Goal: Contribute content: Contribute content

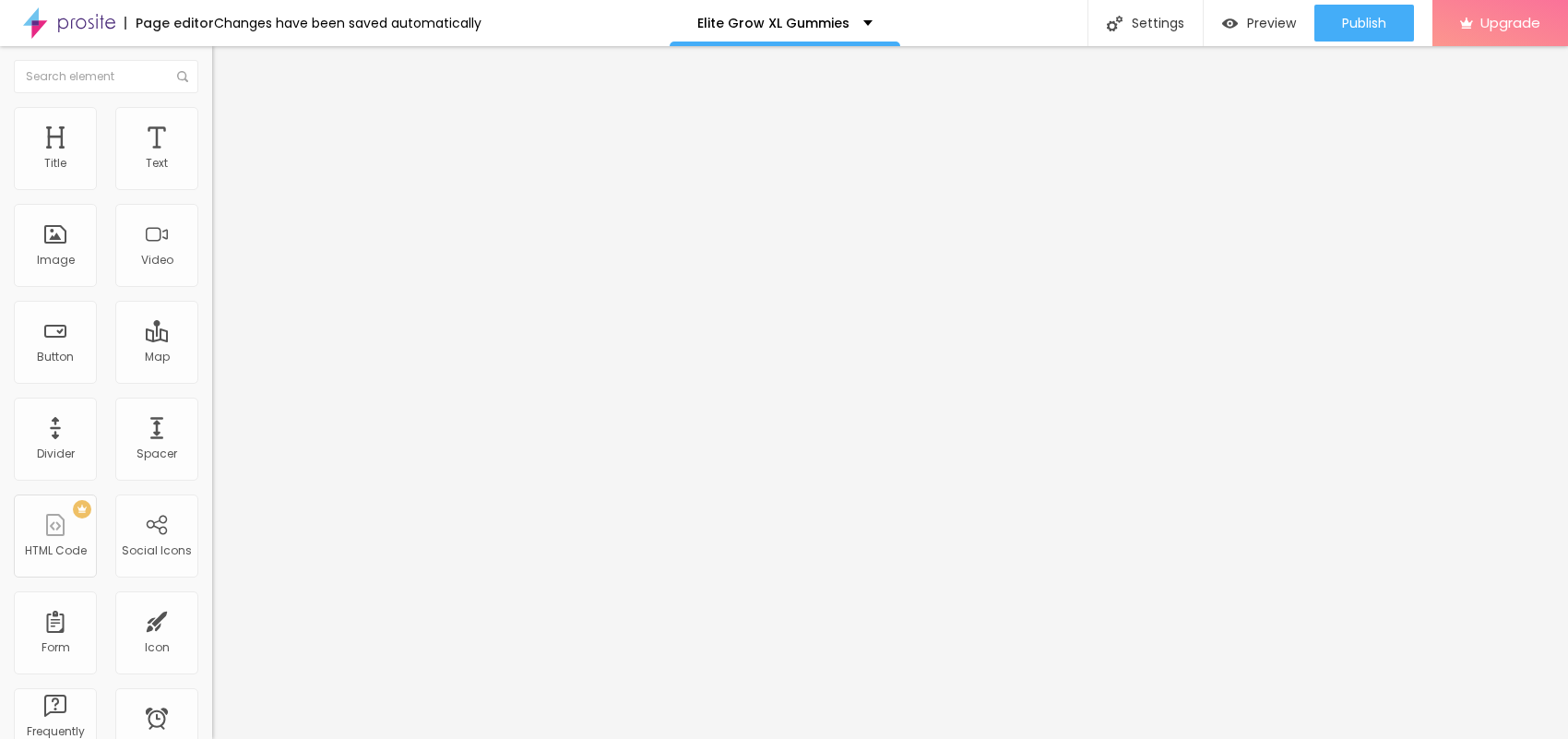
click at [213, 159] on span "Add image" at bounding box center [250, 150] width 76 height 16
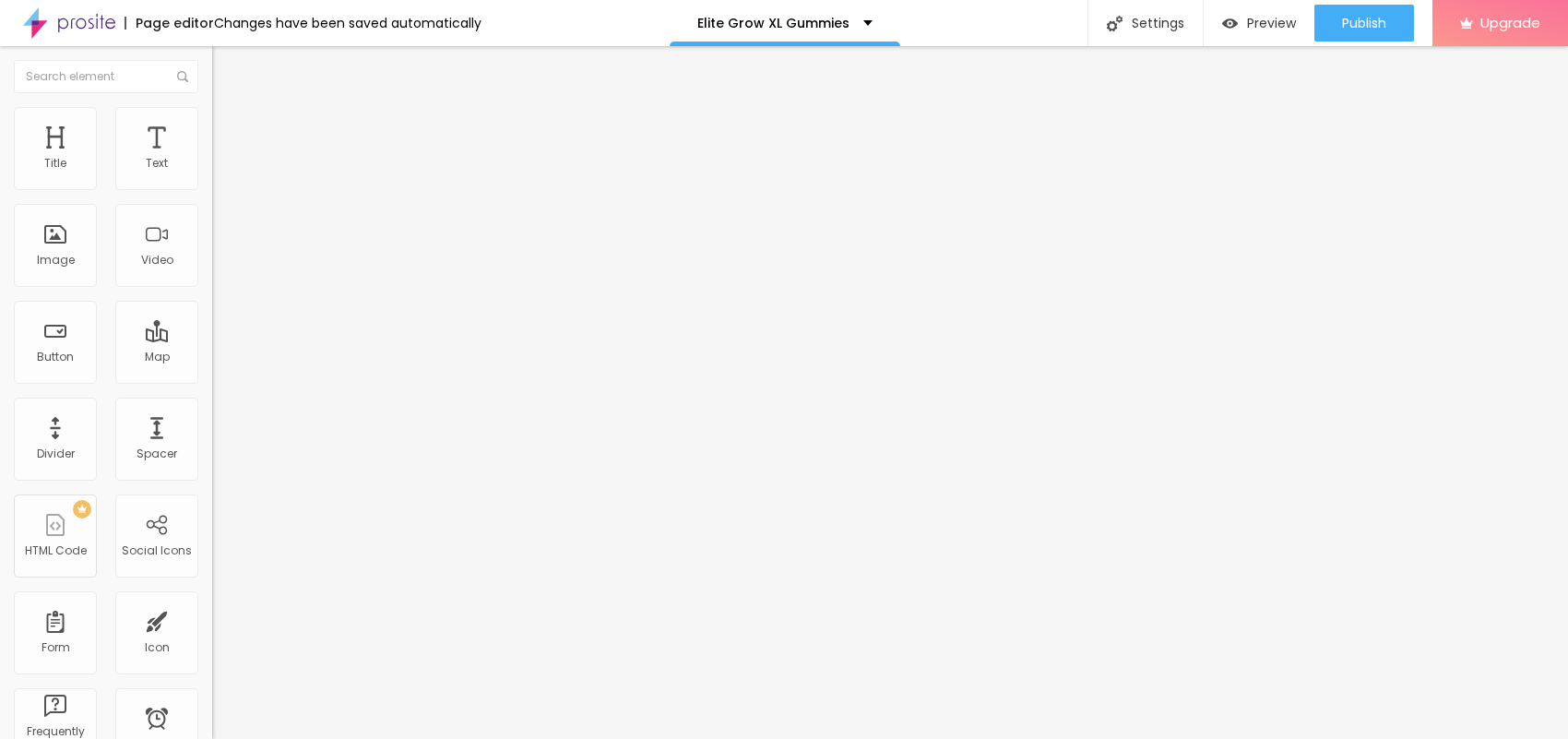
drag, startPoint x: 111, startPoint y: 112, endPoint x: 135, endPoint y: 154, distance: 48.4
click at [213, 113] on li "Style" at bounding box center [318, 116] width 213 height 19
type input "95"
type input "90"
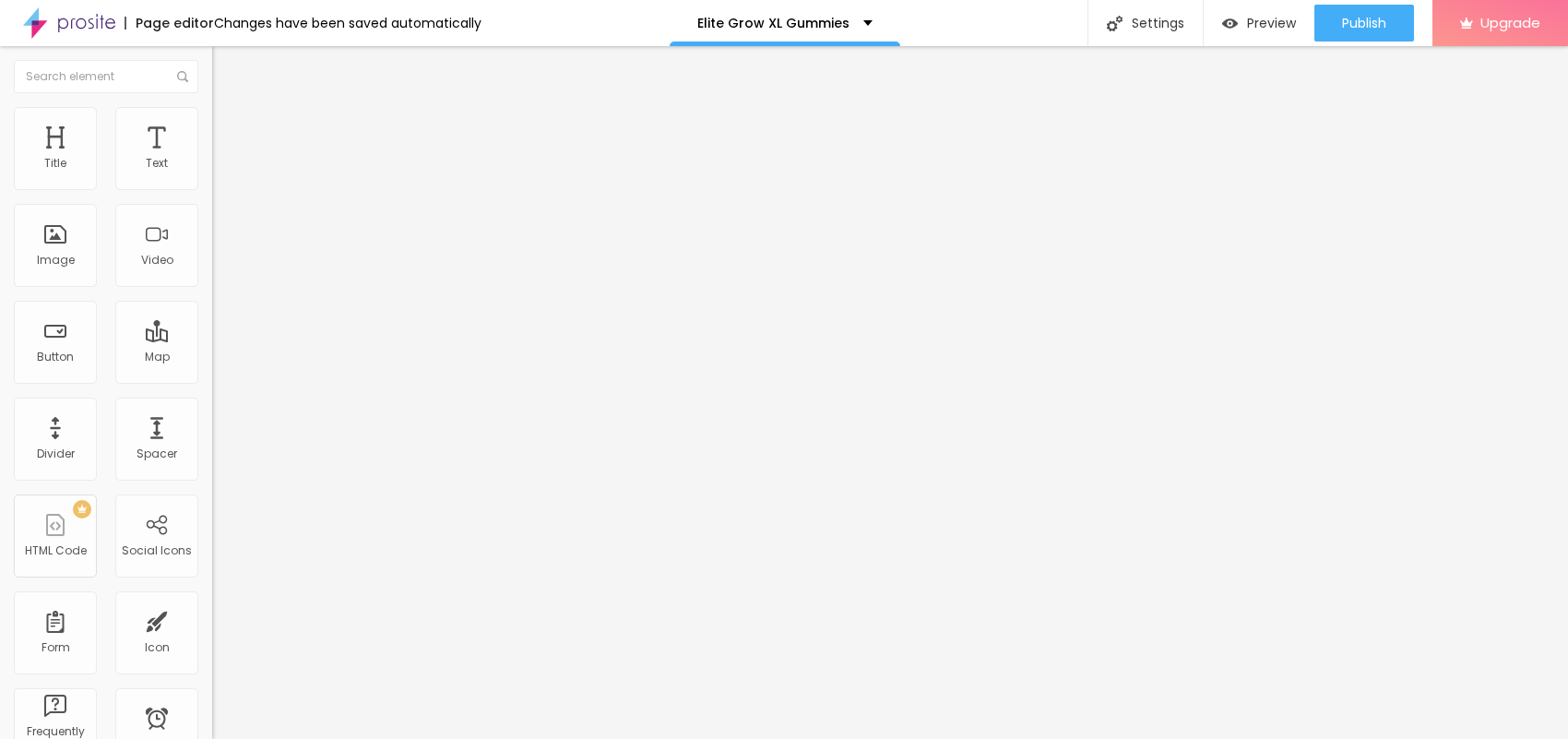
type input "90"
type input "85"
type input "80"
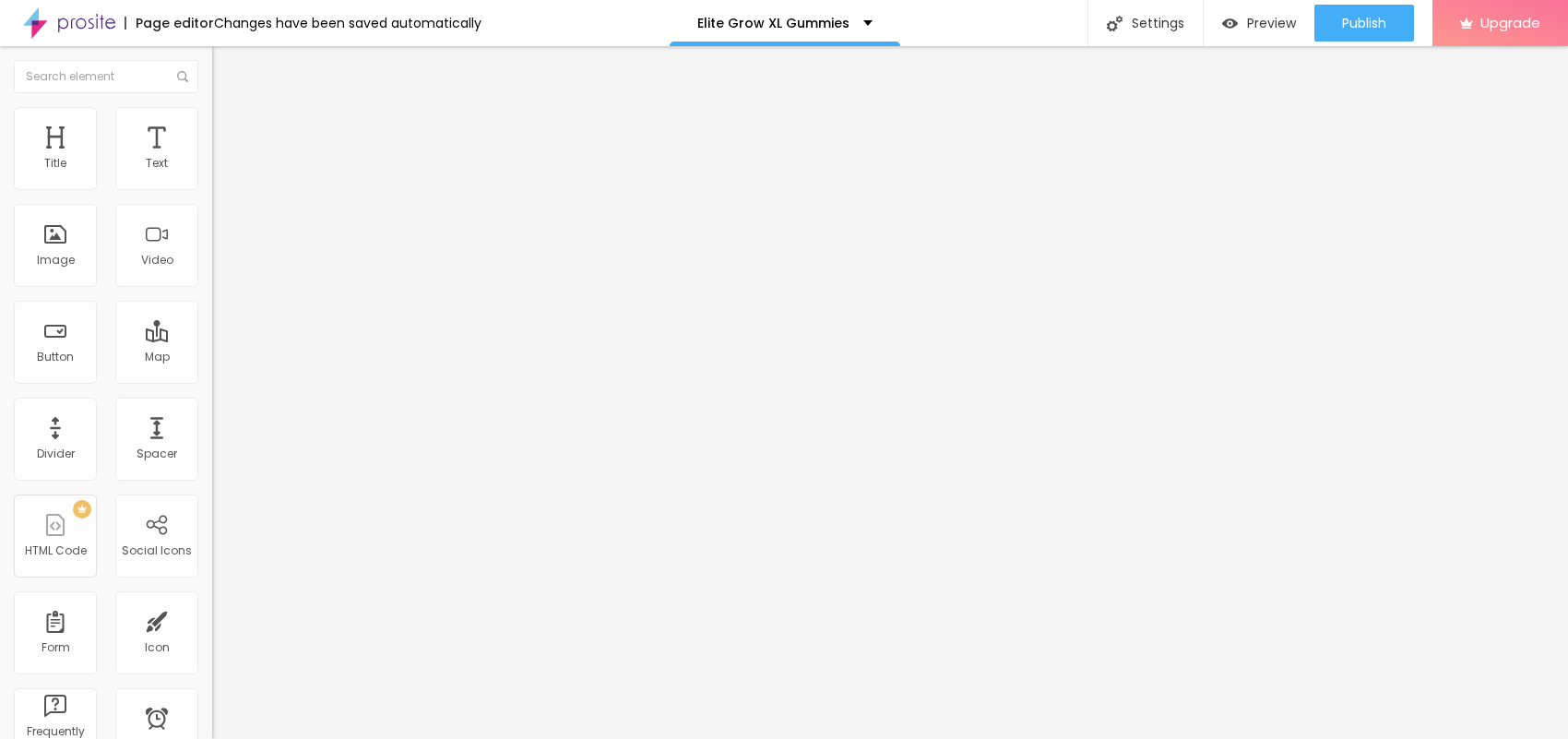
type input "75"
type input "70"
type input "60"
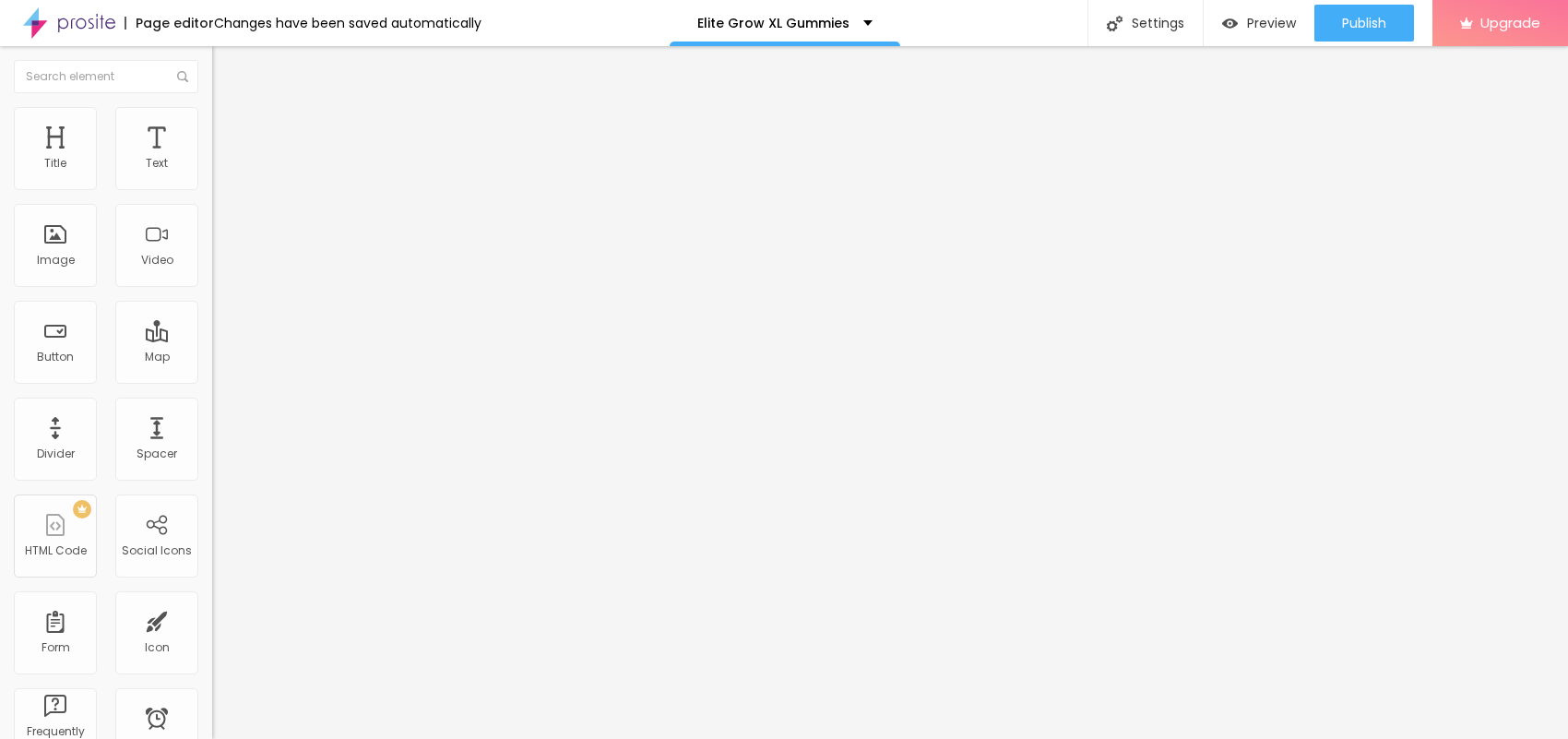
type input "60"
type input "55"
type input "50"
drag, startPoint x: 190, startPoint y: 196, endPoint x: 99, endPoint y: 190, distance: 91.2
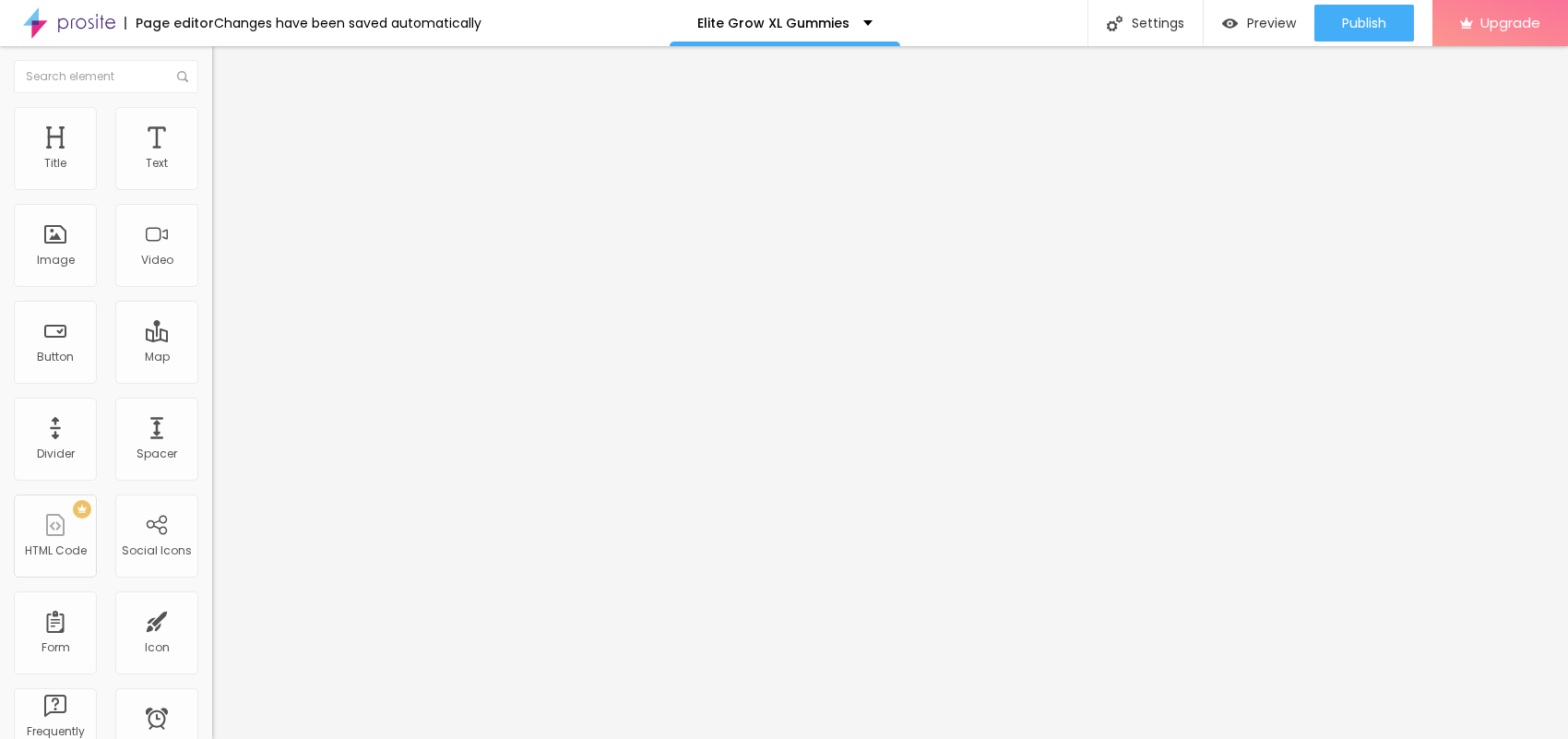
type input "50"
click at [213, 189] on input "range" at bounding box center [272, 182] width 119 height 15
click at [213, 105] on img at bounding box center [221, 97] width 17 height 17
drag, startPoint x: 79, startPoint y: 334, endPoint x: 150, endPoint y: 310, distance: 74.9
click at [213, 186] on input "text" at bounding box center [323, 178] width 221 height 19
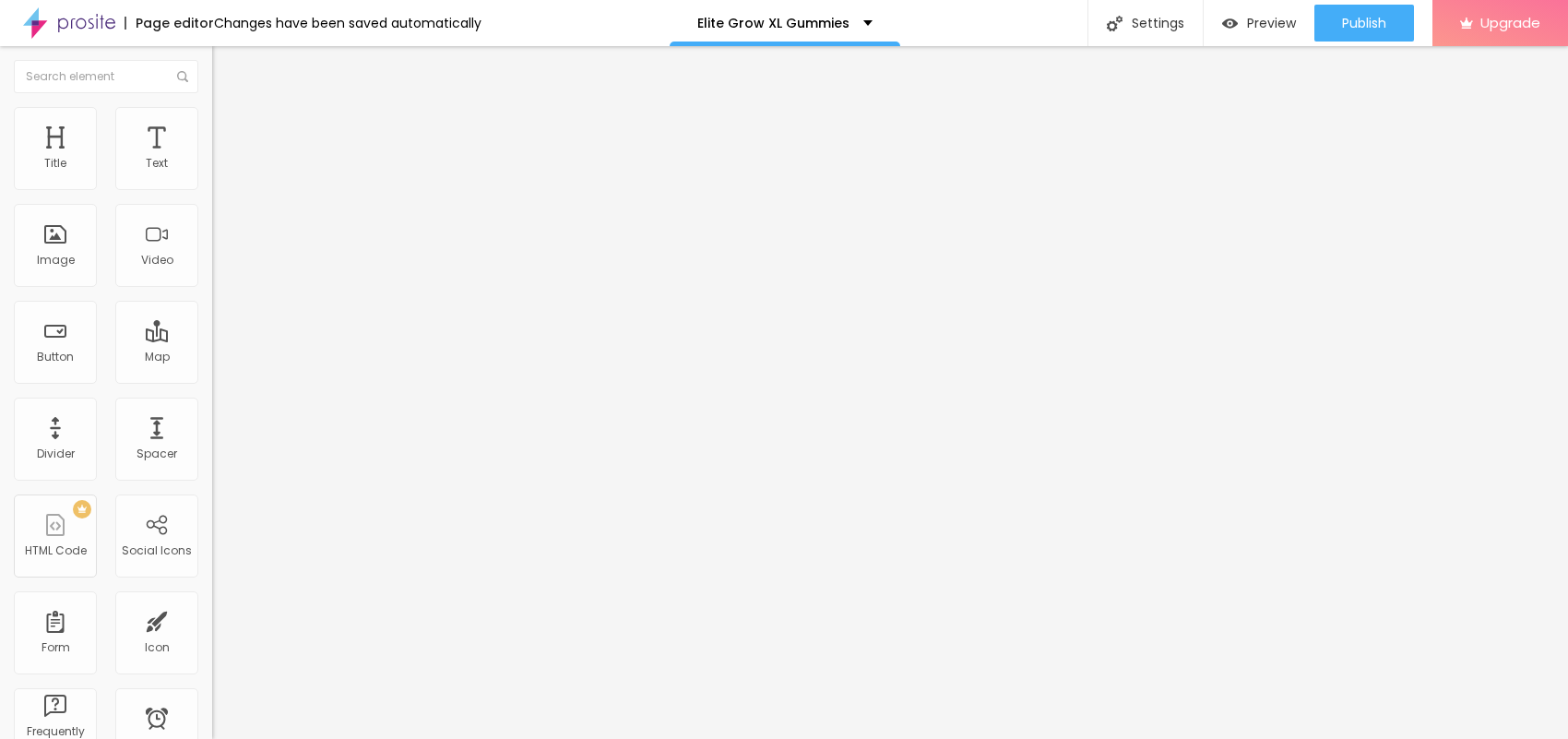
paste input "Elite Grow XL Gummies"
type input "Elite Grow XL Gummies"
drag, startPoint x: 98, startPoint y: 493, endPoint x: 0, endPoint y: 517, distance: 100.9
click at [213, 421] on div "Change image Image description (Alt) Elite Grow XL Gummies Align Aspect Ratio O…" at bounding box center [318, 283] width 213 height 278
paste input "[URL][DOMAIN_NAME]"
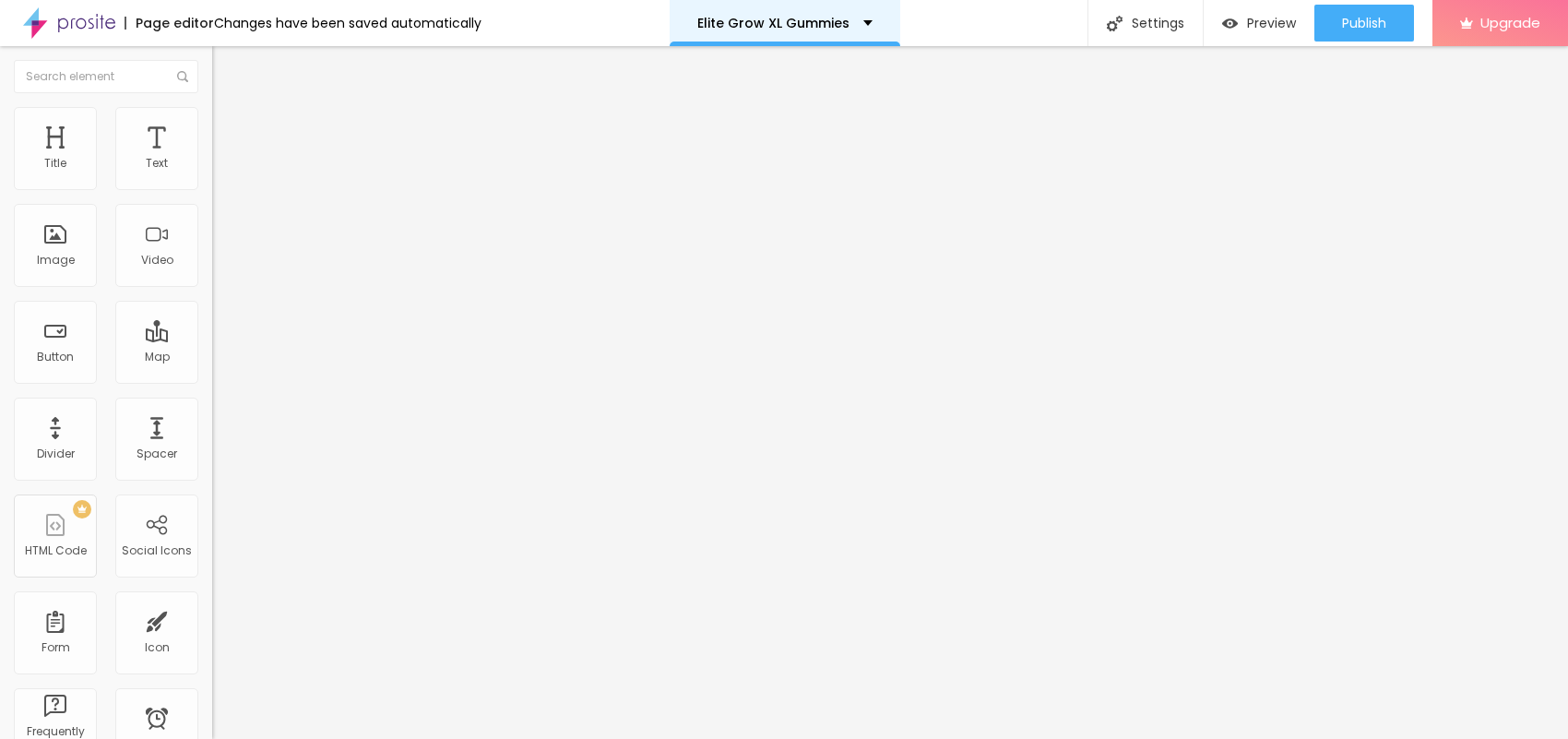
scroll to position [0, 140]
type input "[URL][DOMAIN_NAME]"
drag, startPoint x: 94, startPoint y: 216, endPoint x: 0, endPoint y: 180, distance: 100.7
click at [213, 180] on div "Text Click me Align Size Default Small Default Big Link URL https:// Open in ne…" at bounding box center [318, 278] width 213 height 268
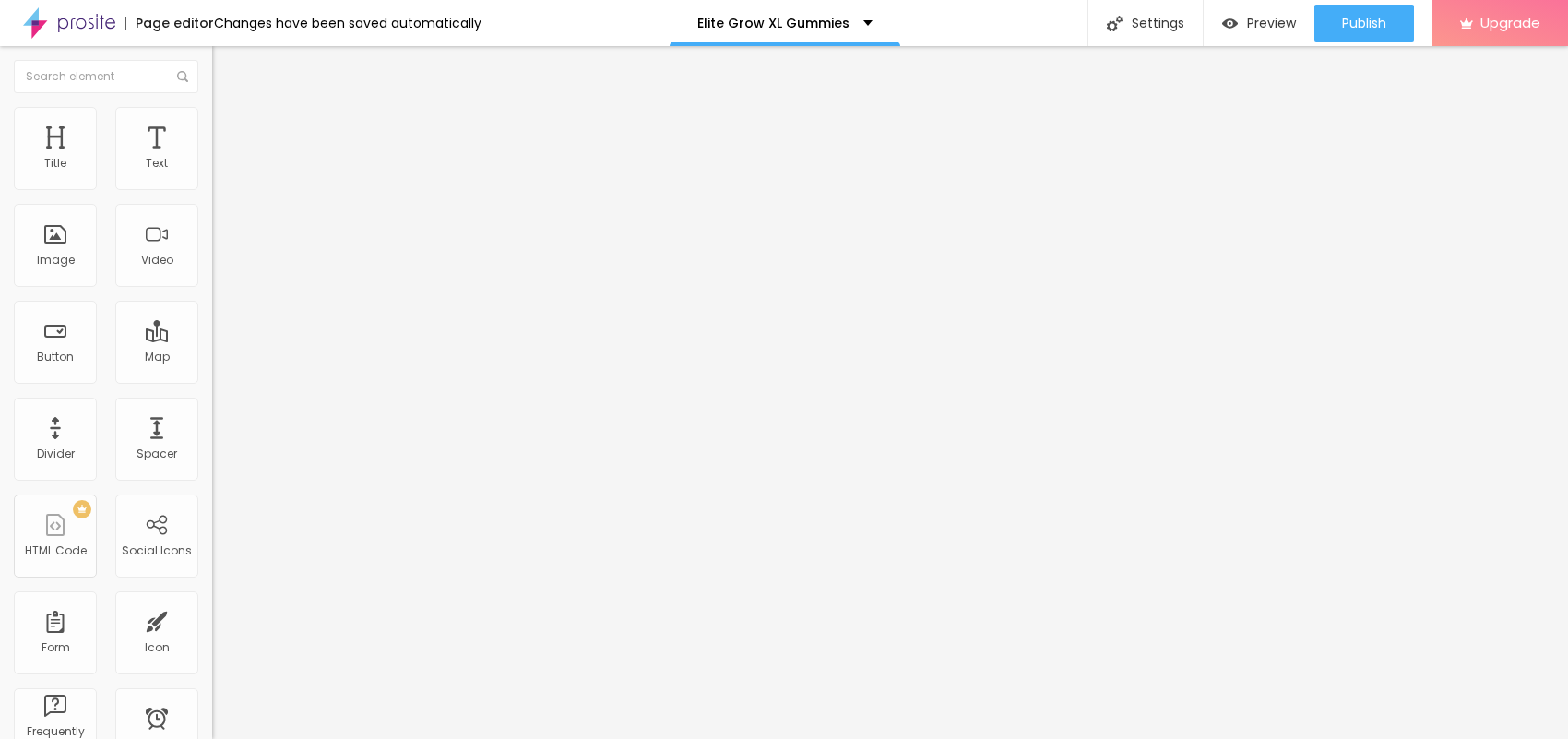
paste input "😍👇SHOP NOW😍👇"
type input "😍👇SHOP NOW😍👇"
click at [213, 378] on div "Text 😍👇SHOP NOW😍👇 Align Size Default Small Default Big Link URL https:// Open i…" at bounding box center [318, 278] width 213 height 268
paste input "[DOMAIN_NAME][URL]"
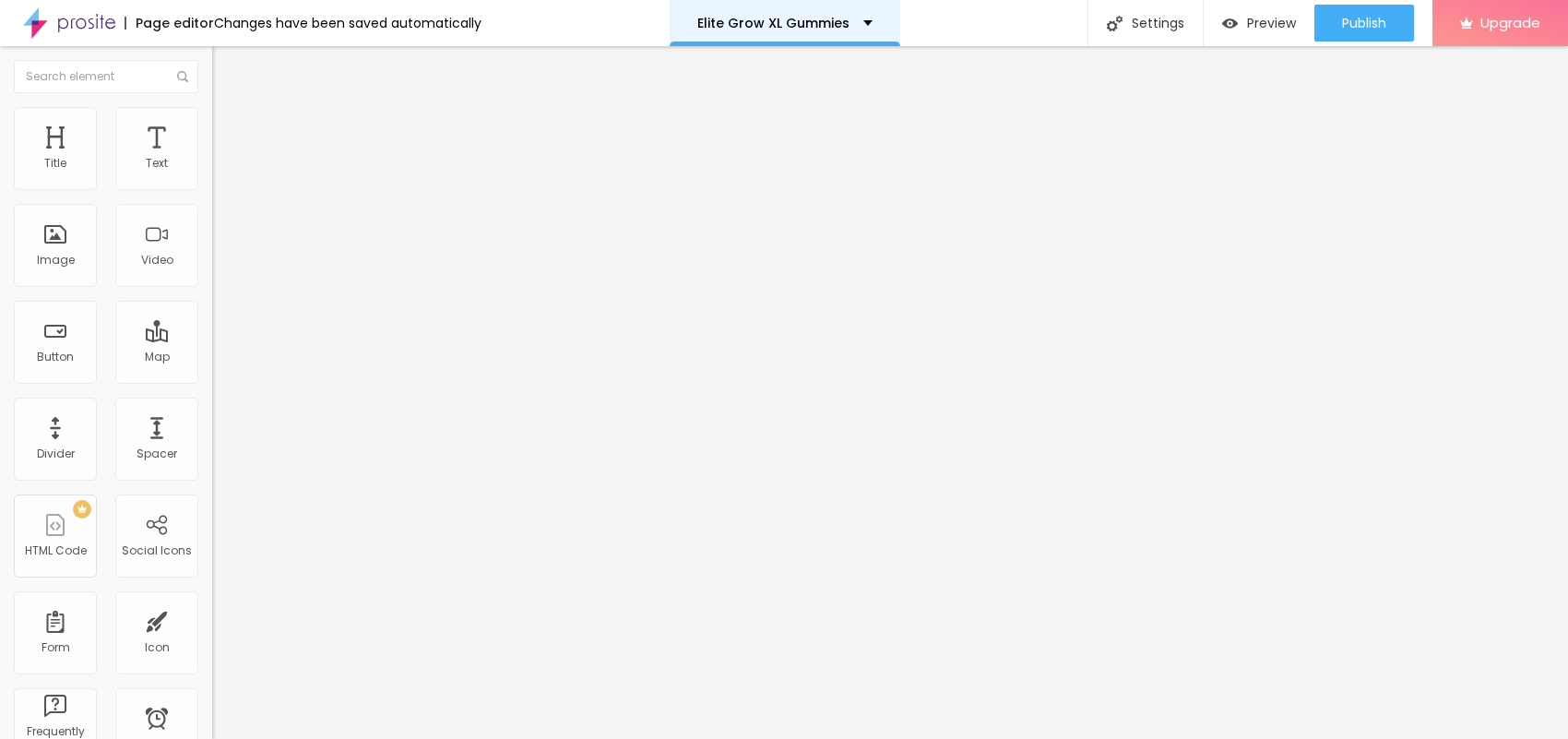
type input "[URL][DOMAIN_NAME]"
click at [213, 189] on div "Typography Reset to default Shadow DISABLED Reset to default" at bounding box center [318, 182] width 213 height 113
click at [213, 177] on button "button" at bounding box center [225, 167] width 26 height 20
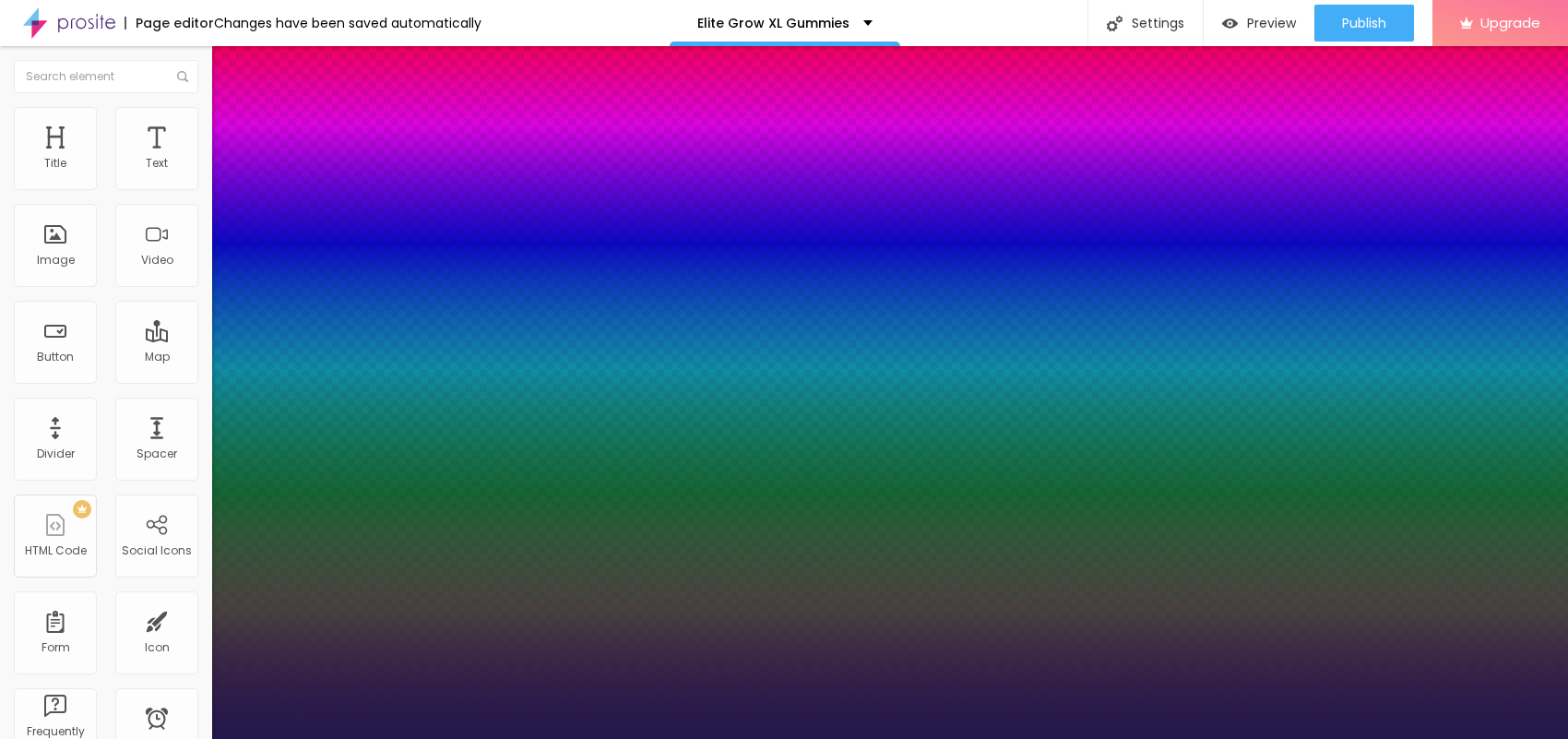
type input "1"
type input "17"
type input "1"
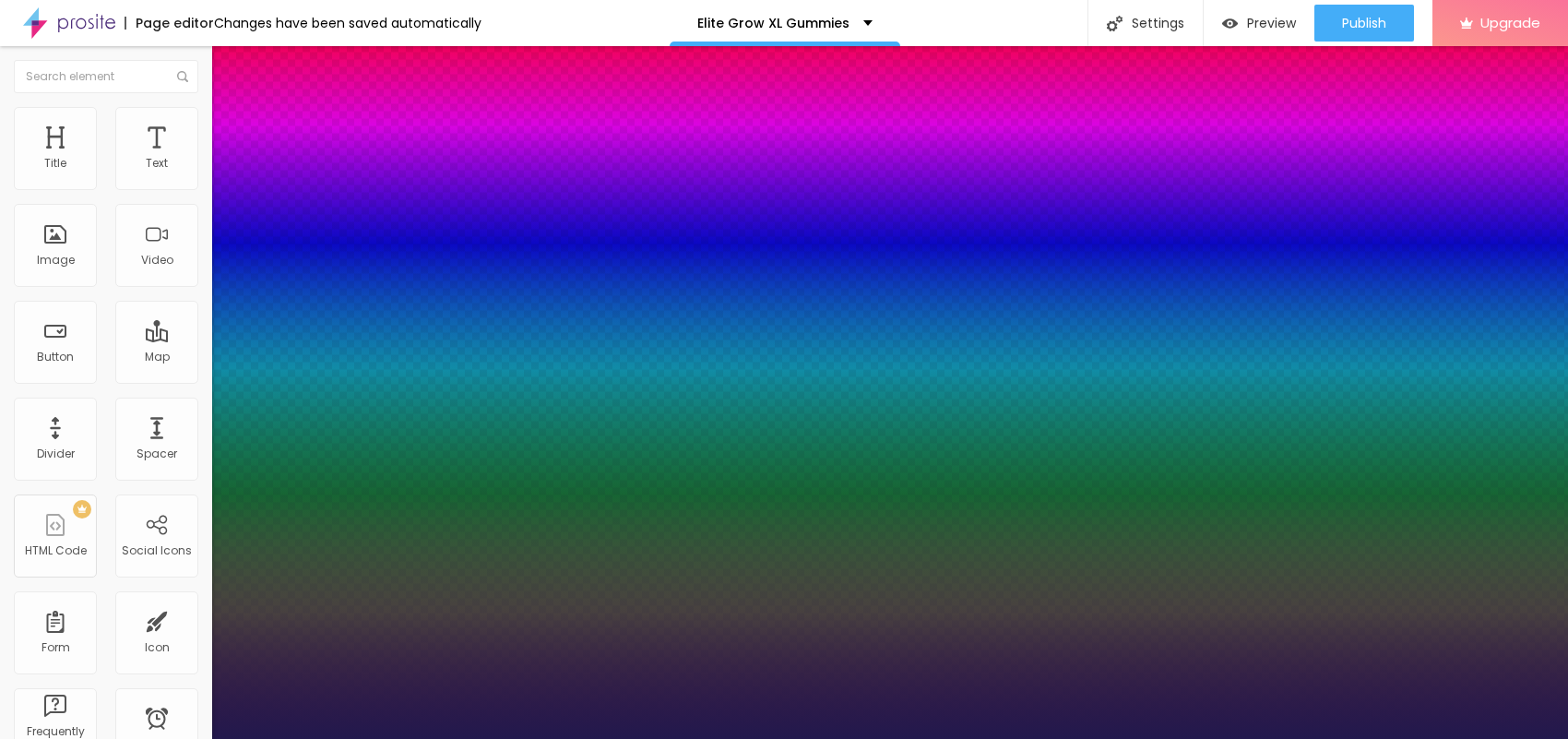
type input "18"
type input "1"
type input "19"
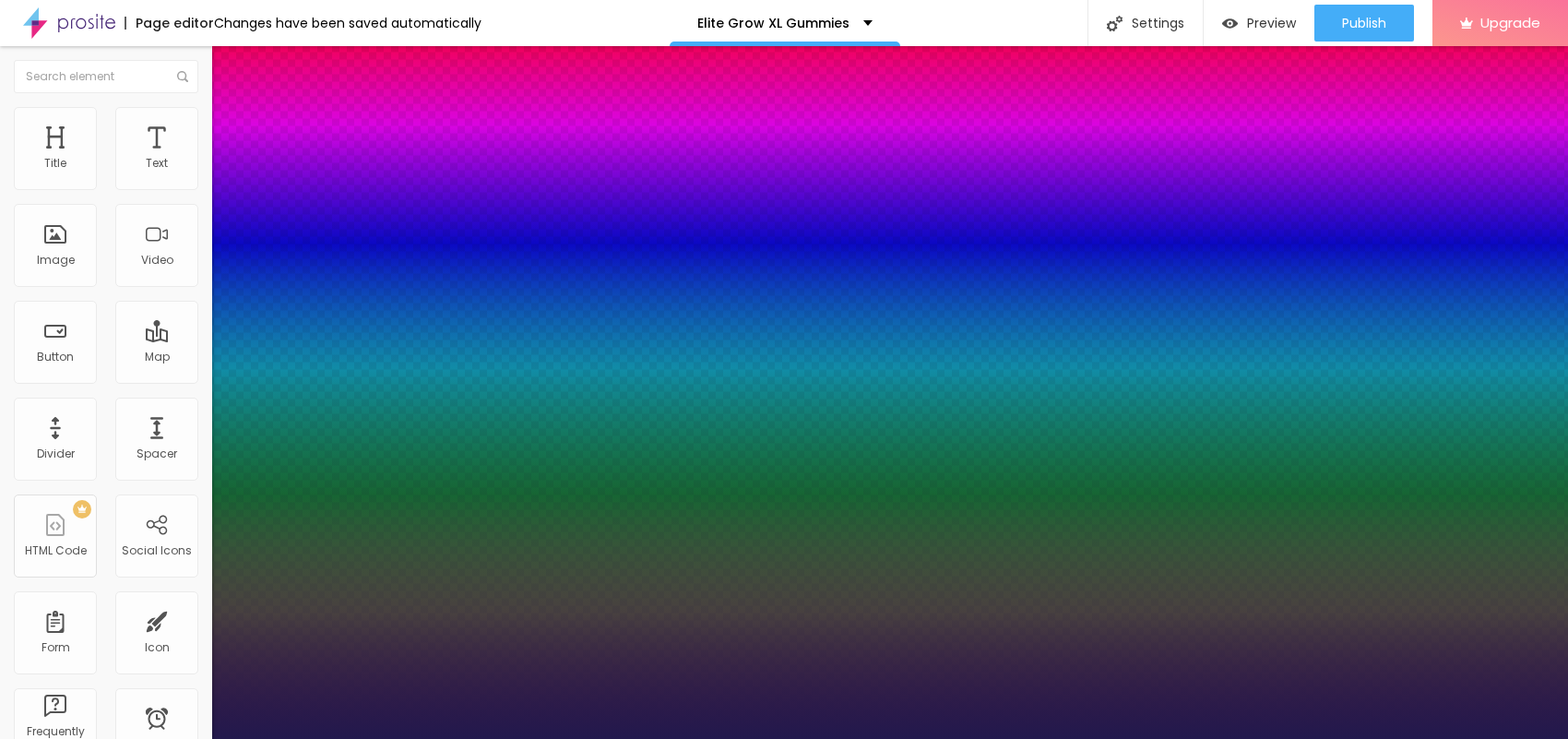
type input "1"
type input "20"
type input "1"
type input "21"
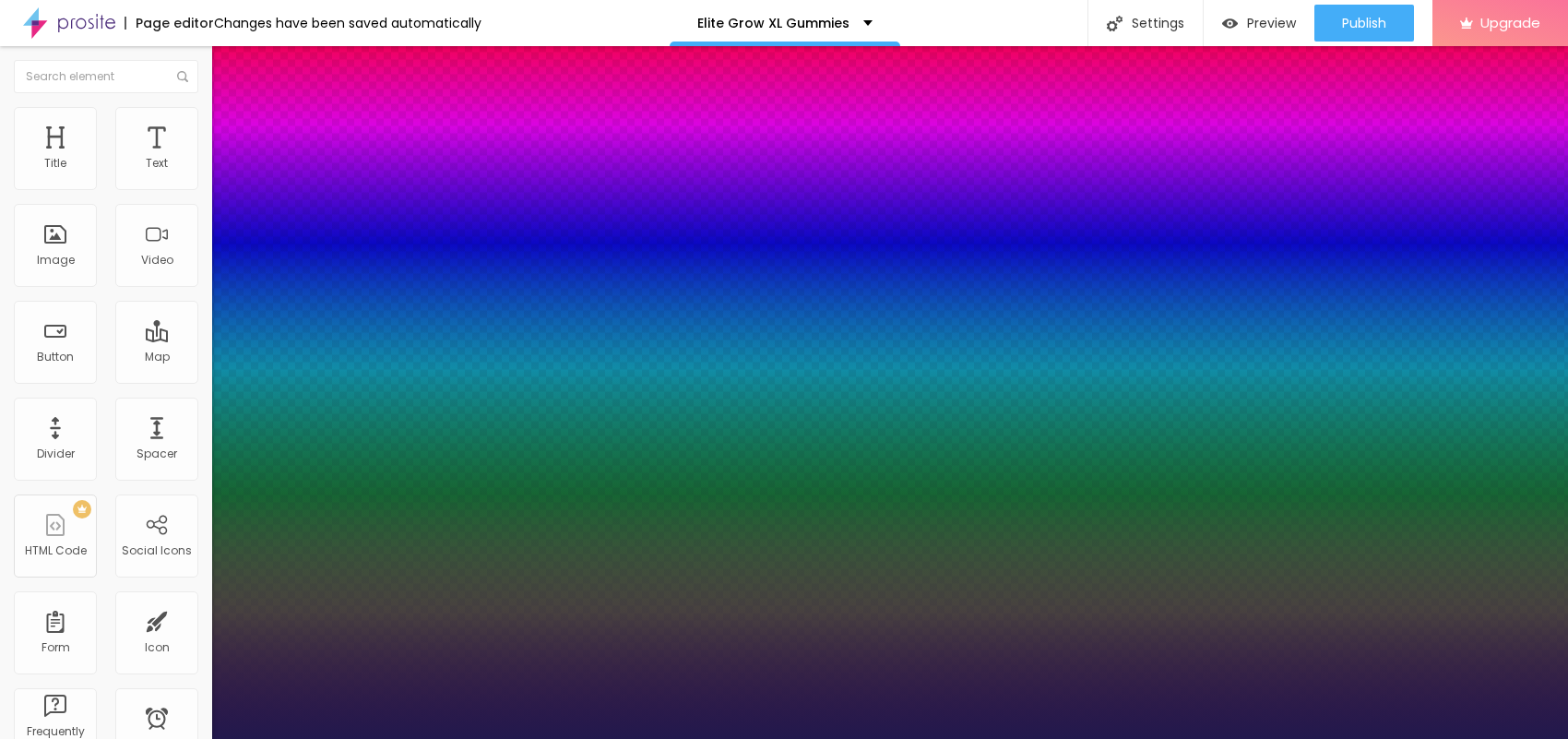
type input "21"
type input "1"
type input "24"
type input "1"
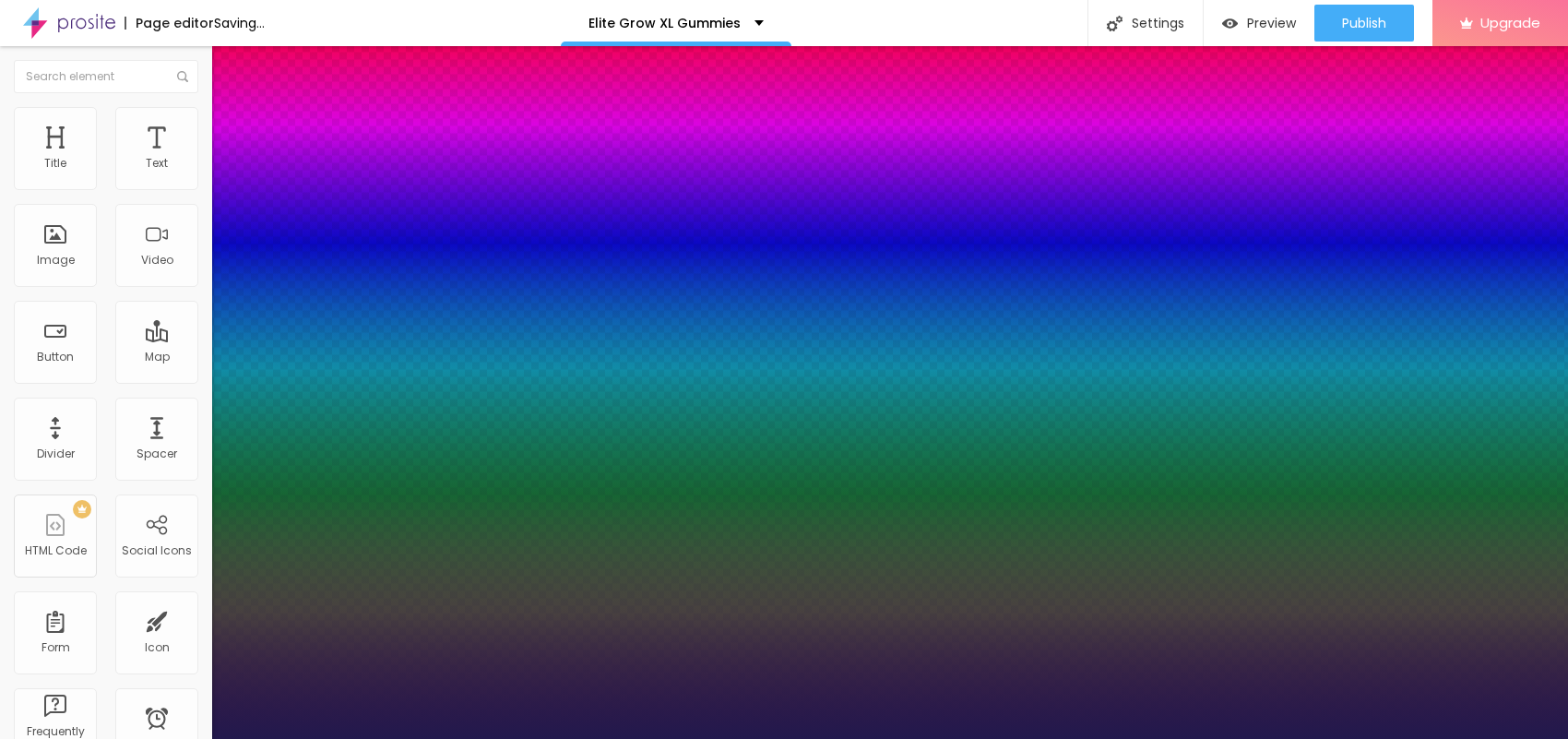
type input "23"
type input "1"
type input "22"
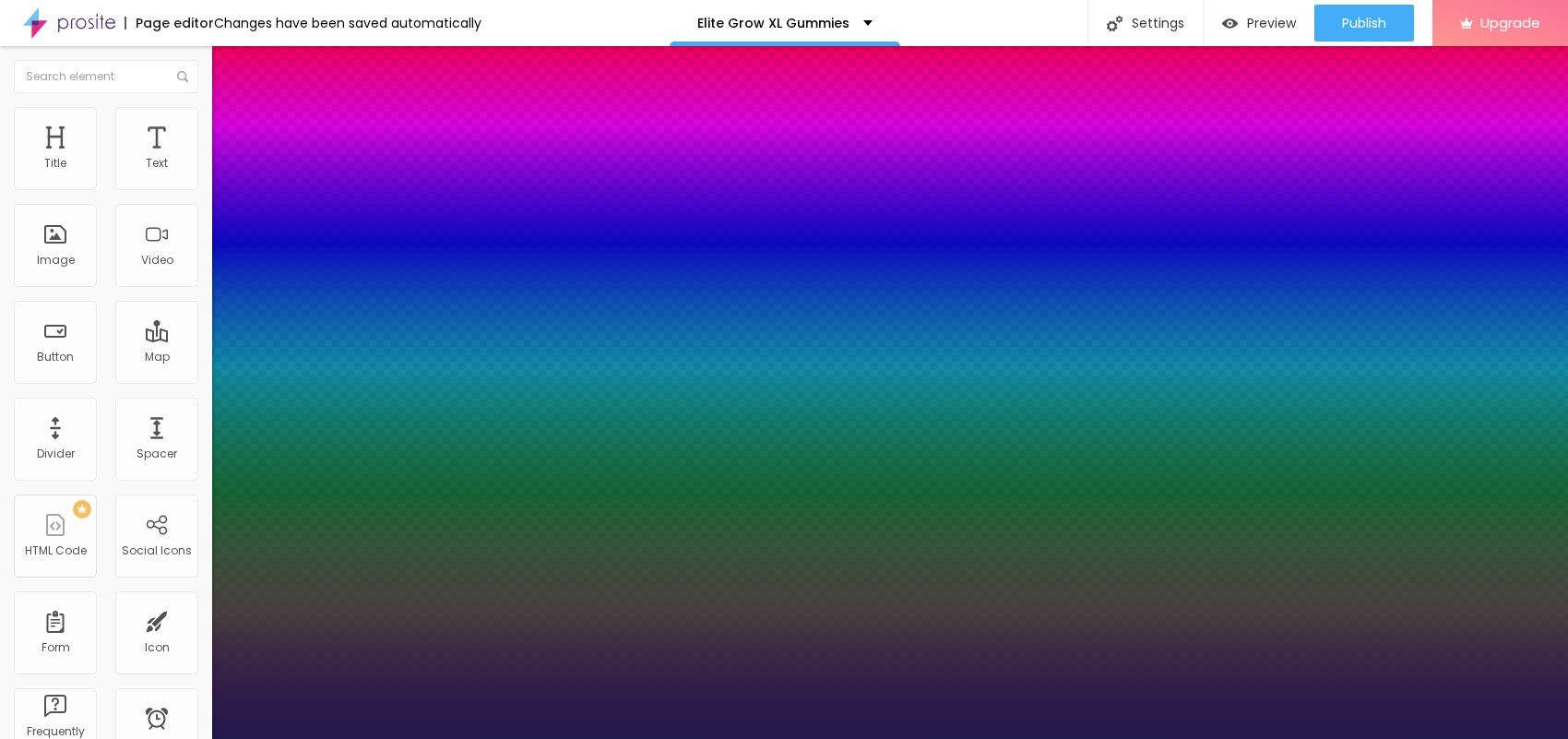
type input "1"
type input "22"
click at [642, 738] on div at bounding box center [784, 739] width 1568 height 0
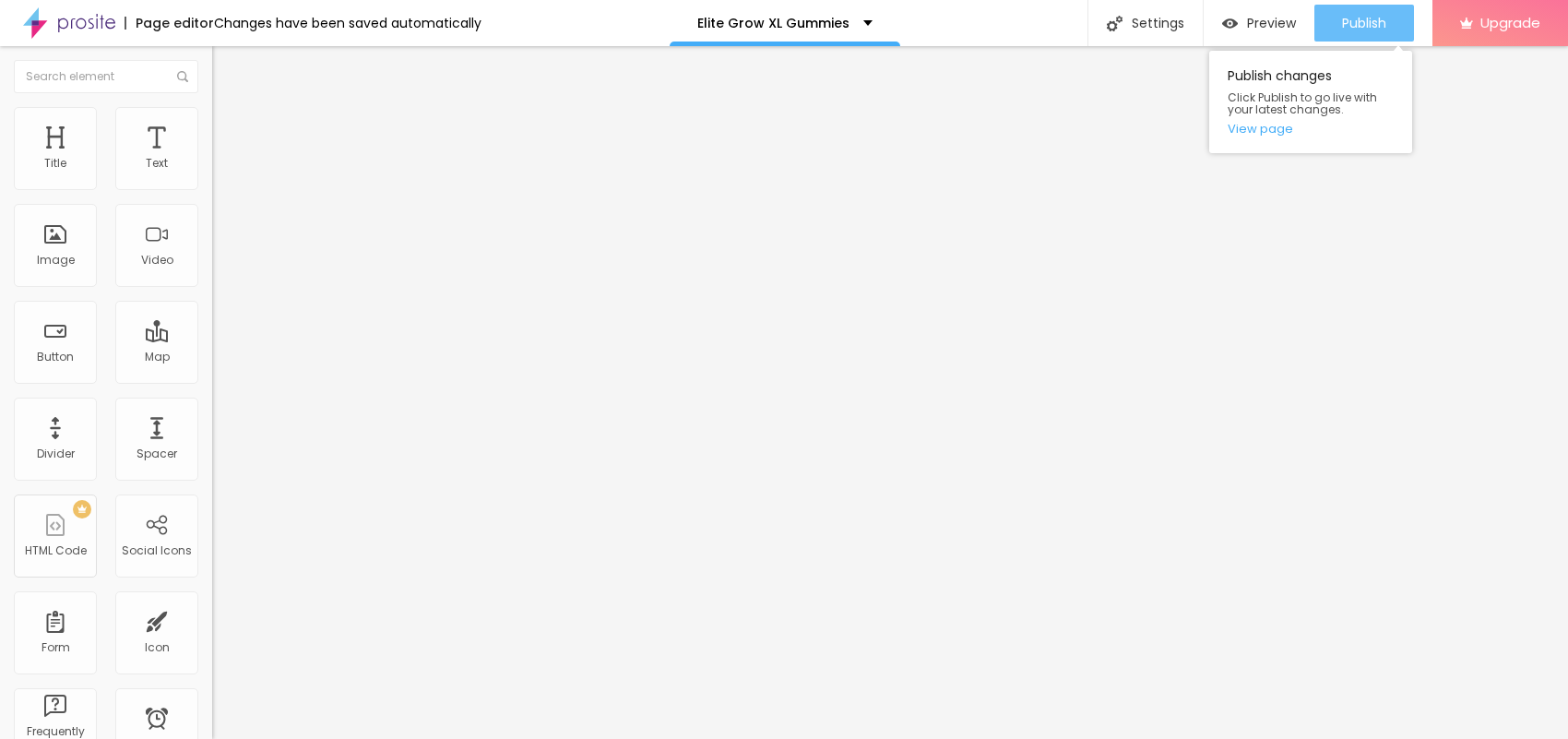
click at [1389, 26] on button "Publish" at bounding box center [1363, 23] width 99 height 37
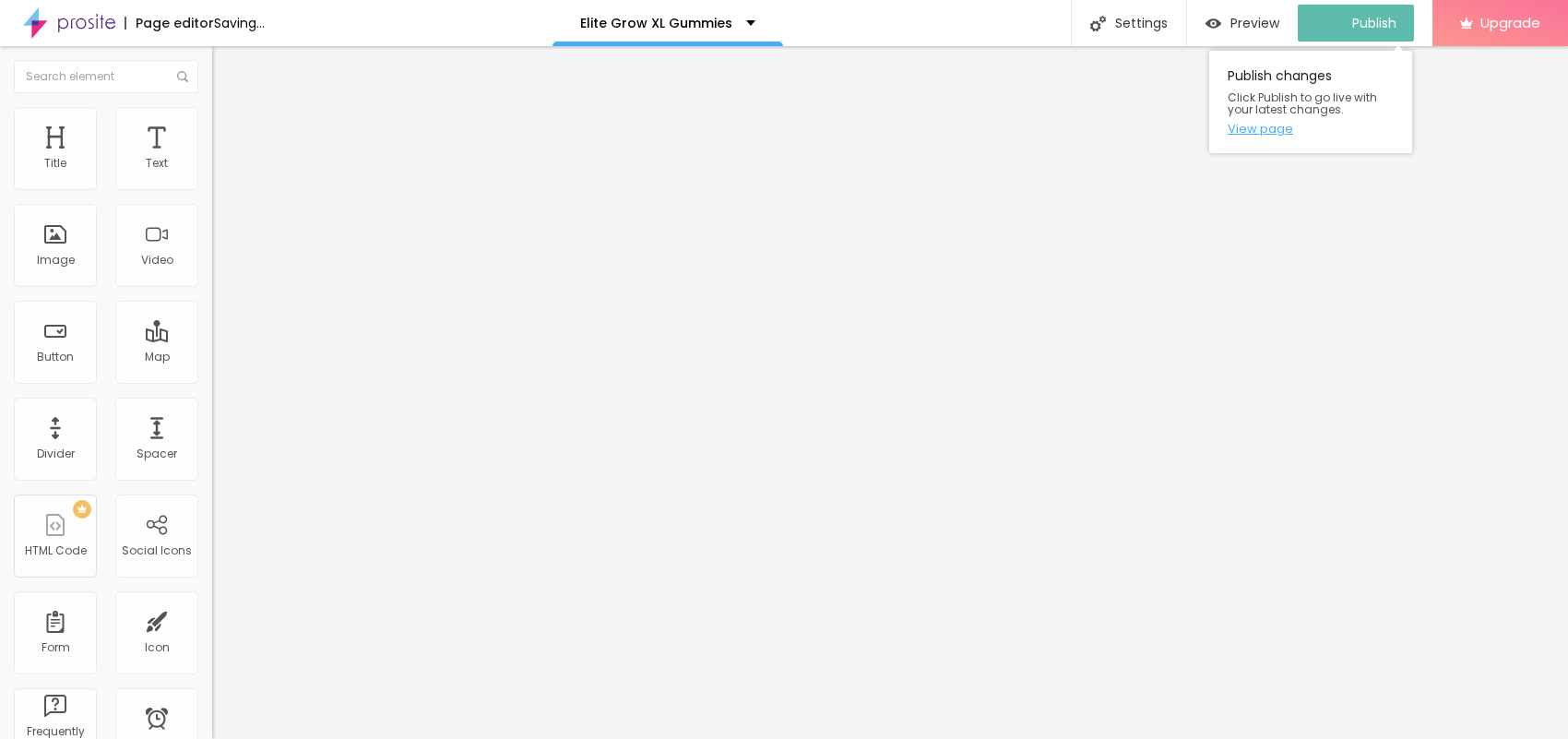
click at [1275, 128] on link "View page" at bounding box center [1311, 129] width 166 height 12
